Goal: Transaction & Acquisition: Purchase product/service

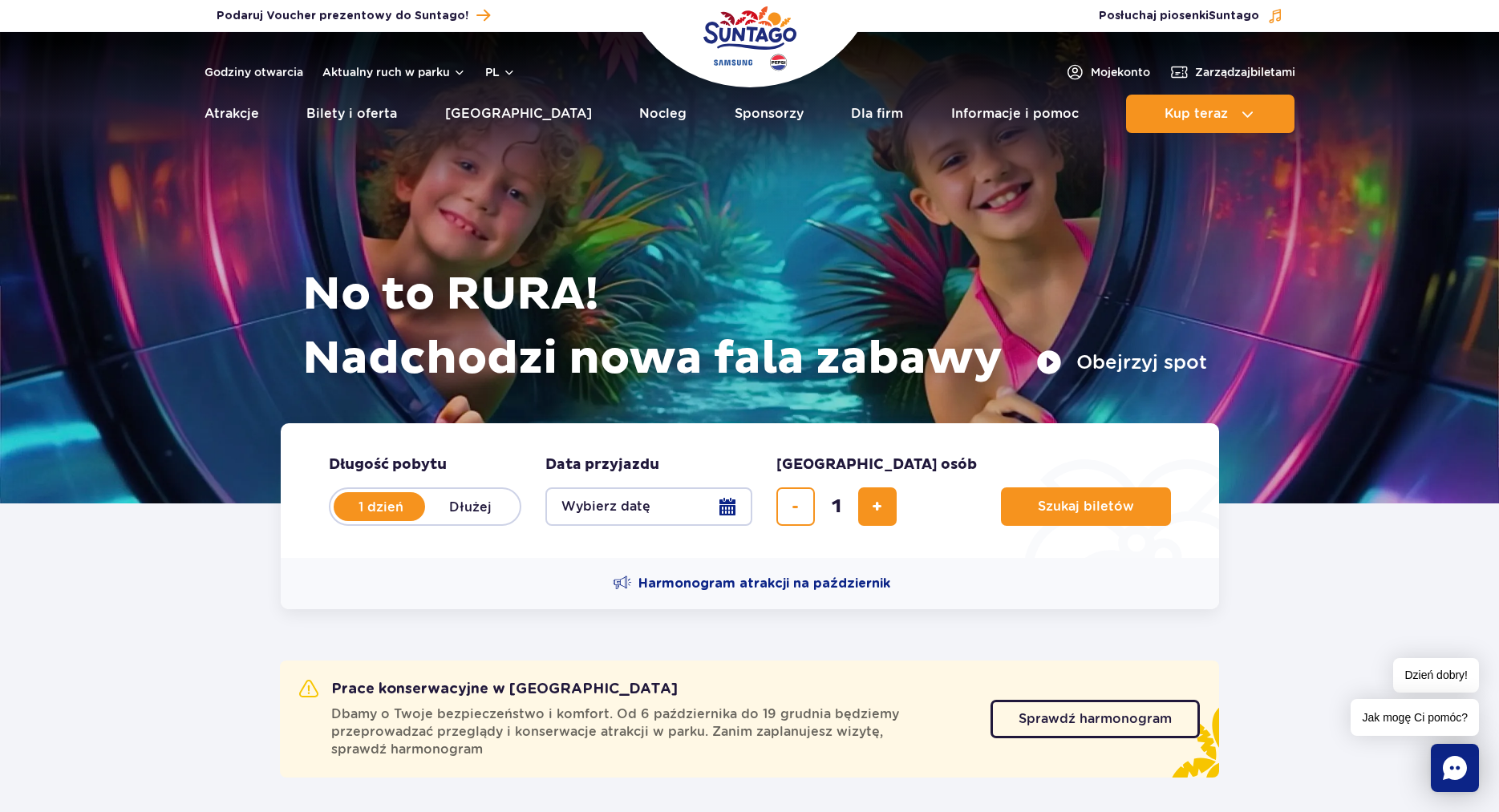
click at [725, 504] on button "Wybierz datę" at bounding box center [649, 507] width 207 height 39
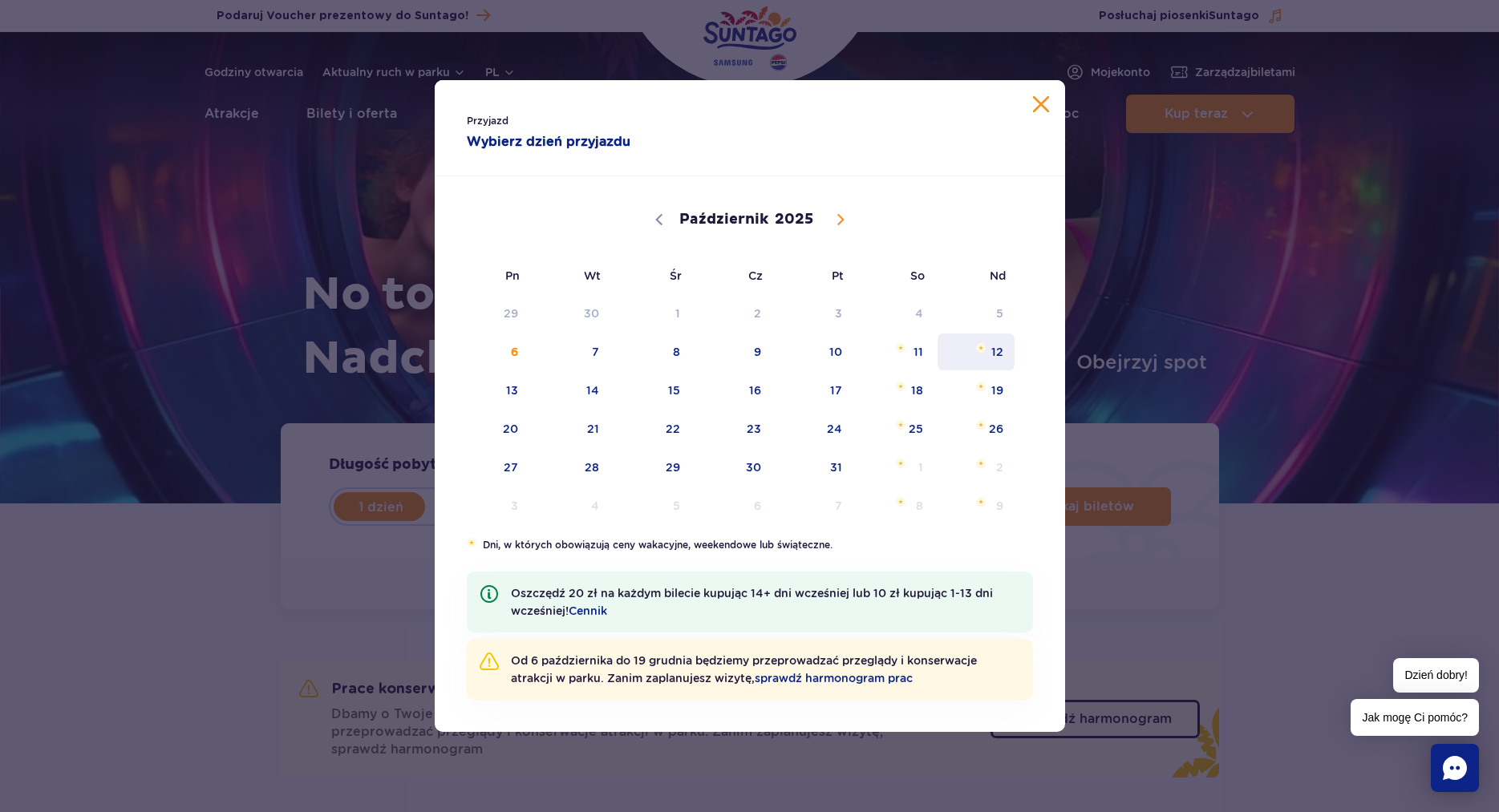
click at [995, 353] on span "12" at bounding box center [976, 351] width 81 height 37
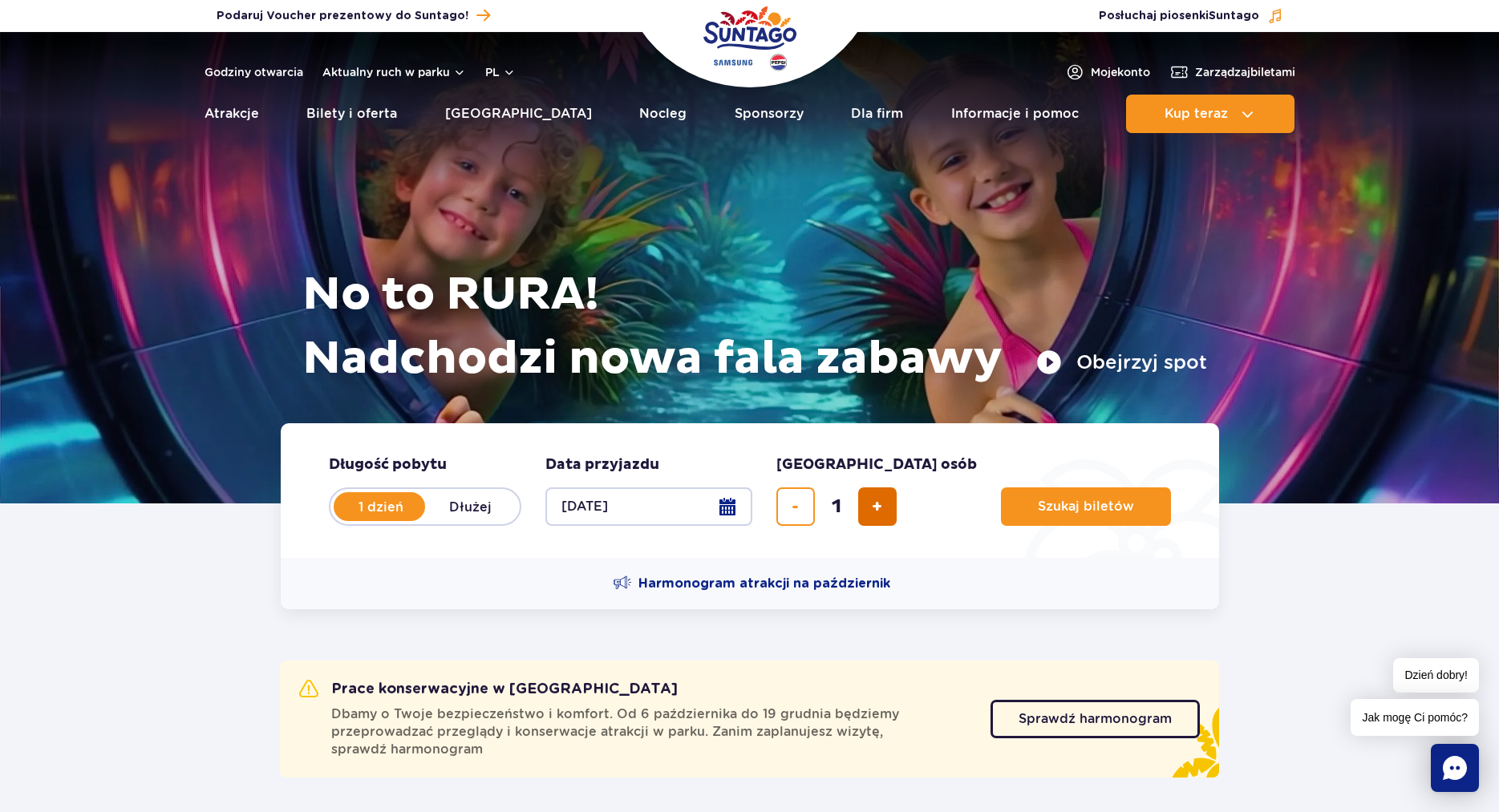
click at [878, 507] on span "dodaj bilet" at bounding box center [876, 507] width 10 height 0
type input "5"
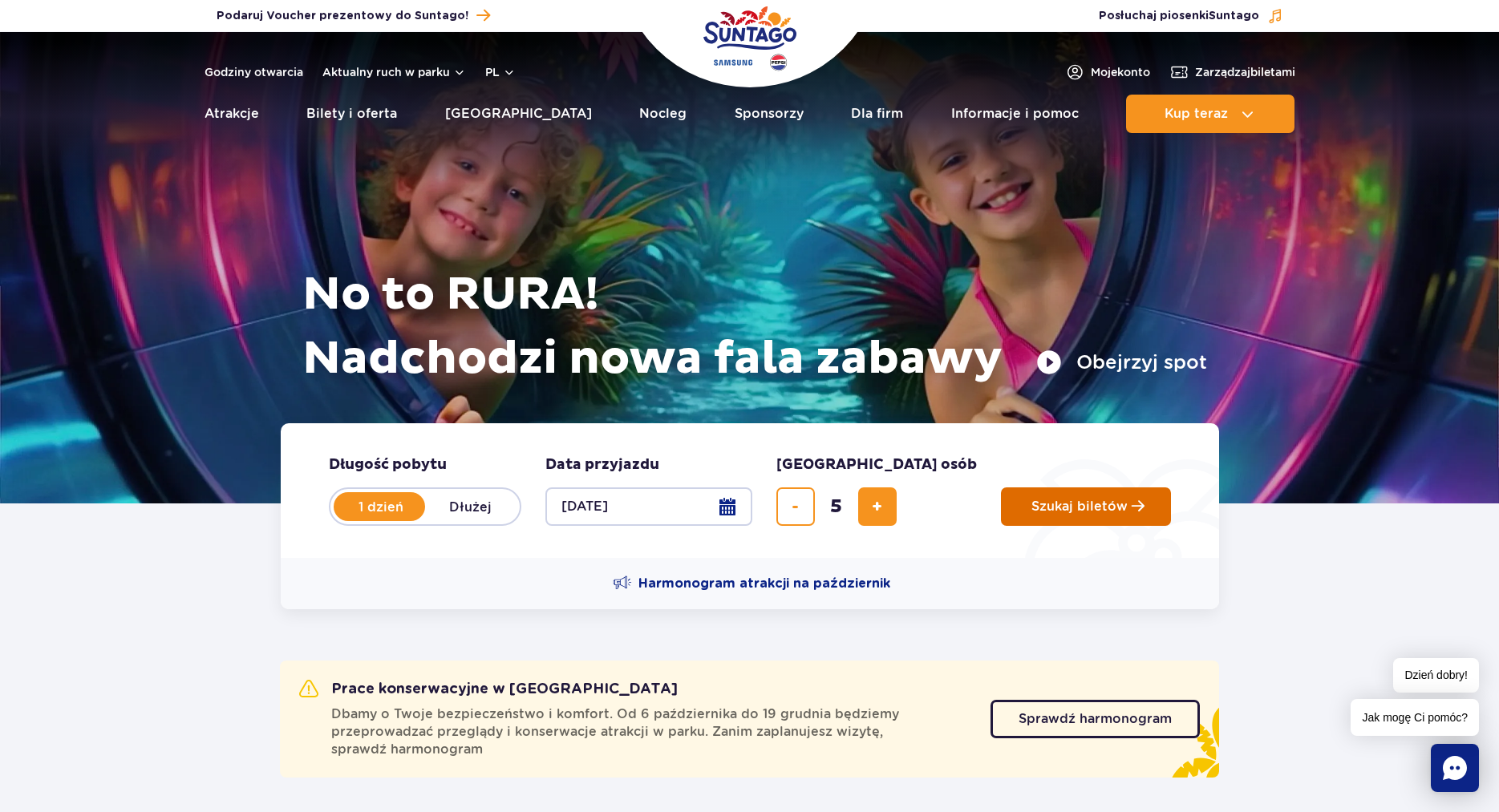
click at [1031, 508] on span "Szukaj biletów" at bounding box center [1079, 507] width 96 height 15
